Goal: Information Seeking & Learning: Learn about a topic

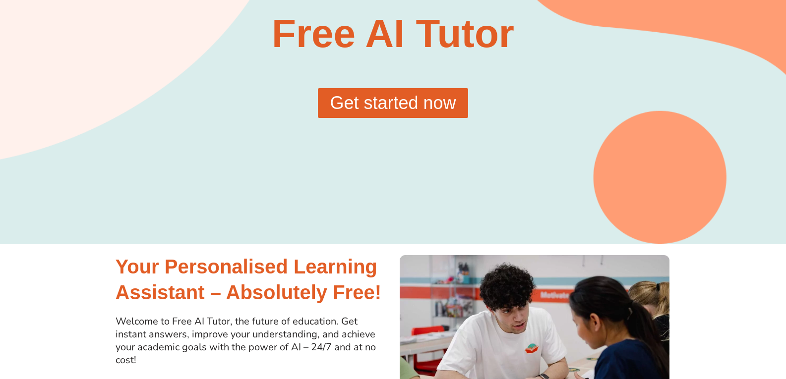
scroll to position [99, 0]
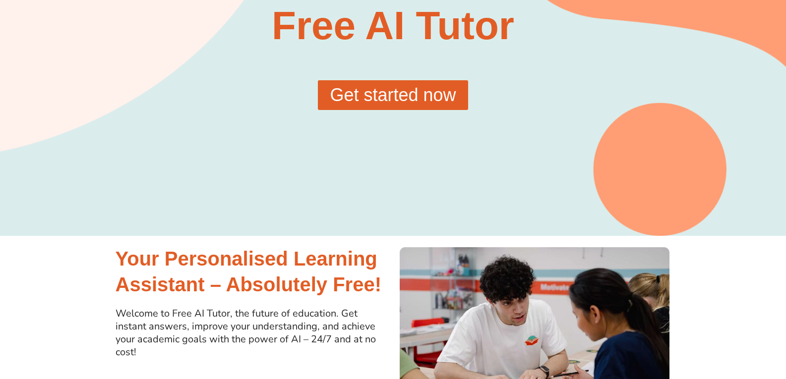
click at [397, 100] on span "Get started now" at bounding box center [393, 95] width 126 height 18
click at [386, 97] on span "Get started now" at bounding box center [393, 95] width 126 height 18
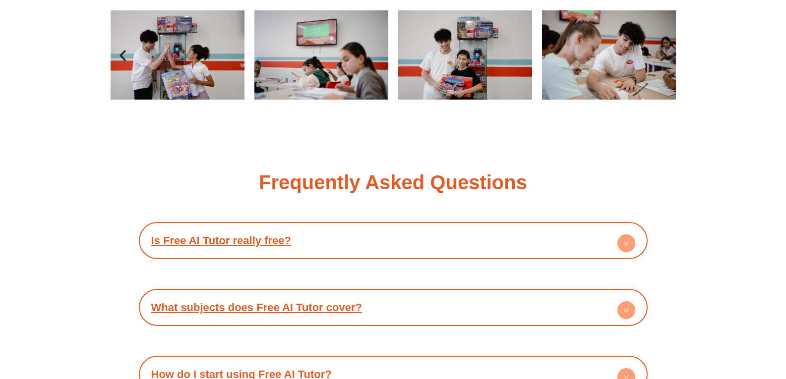
scroll to position [1637, 0]
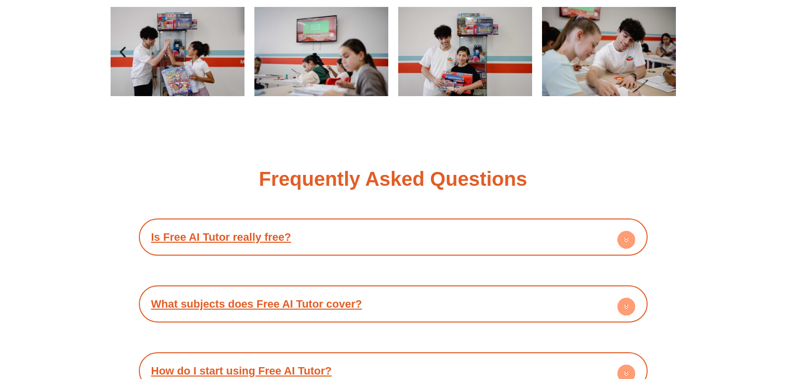
click at [283, 235] on link "Is Free AI Tutor really free?" at bounding box center [221, 237] width 140 height 12
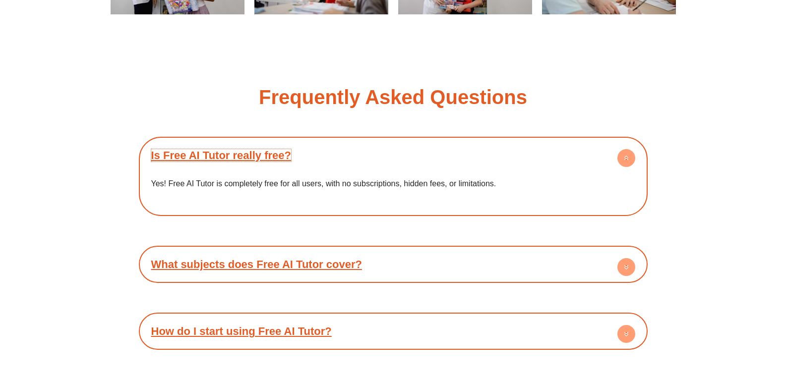
scroll to position [1736, 0]
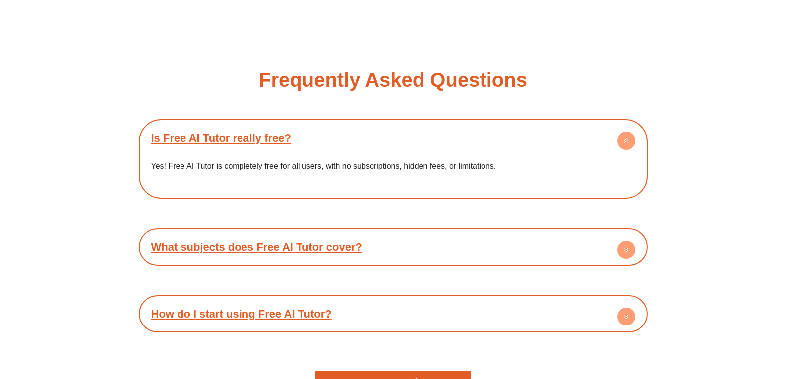
click at [332, 245] on link "What subjects does Free AI Tutor cover?" at bounding box center [256, 247] width 211 height 12
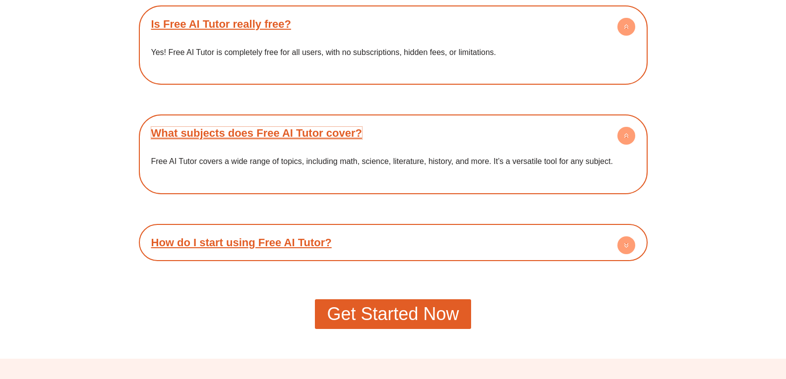
scroll to position [1885, 0]
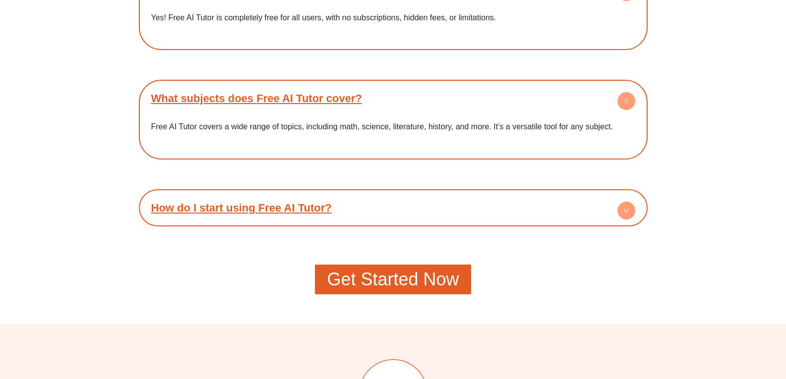
click at [316, 208] on link "How do I start using Free AI Tutor?" at bounding box center [241, 208] width 181 height 12
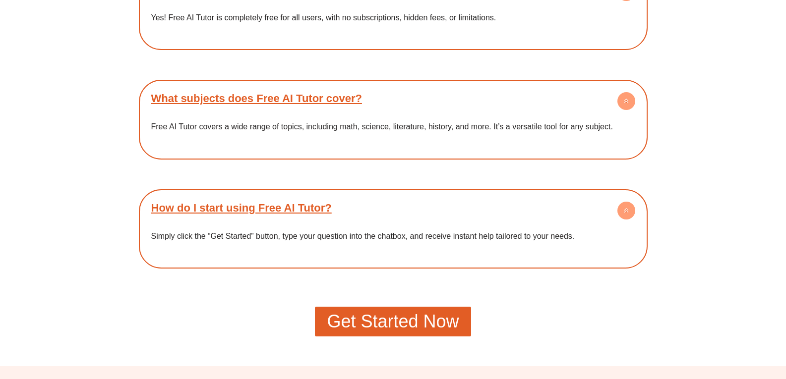
click at [426, 314] on span "Get Started Now" at bounding box center [393, 322] width 132 height 18
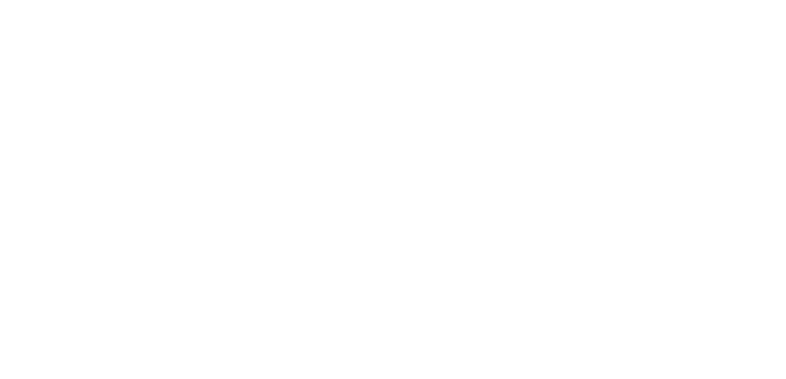
scroll to position [99, 0]
